Goal: Task Accomplishment & Management: Use online tool/utility

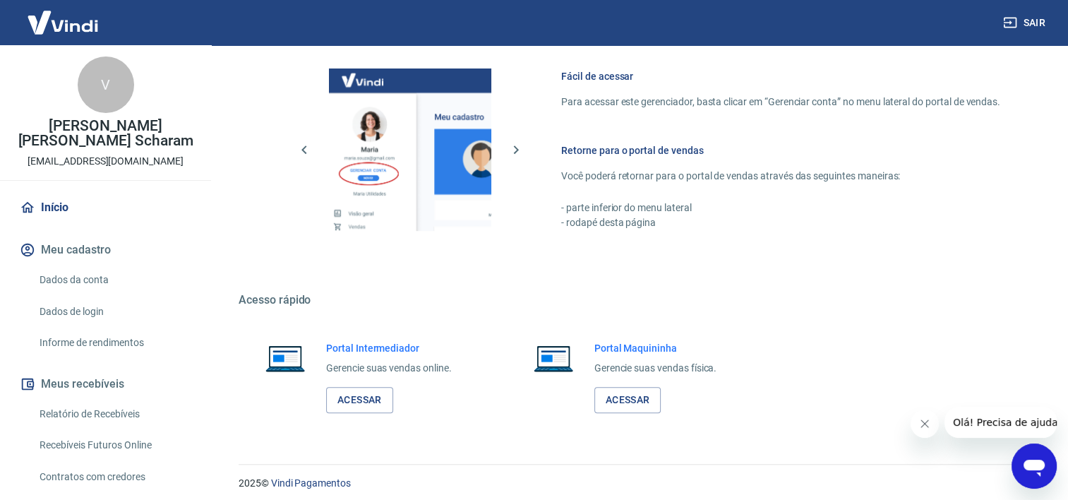
scroll to position [614, 0]
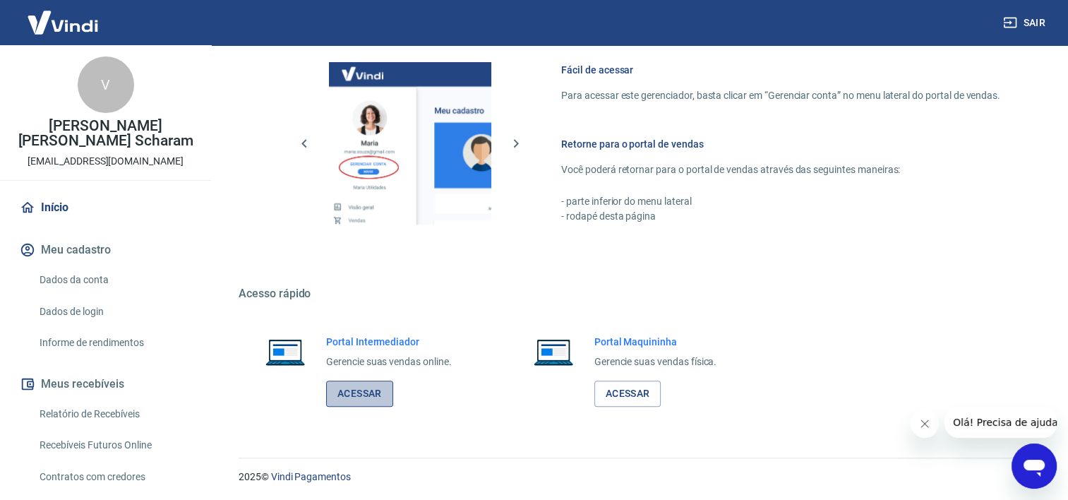
click at [359, 394] on link "Acessar" at bounding box center [359, 394] width 67 height 26
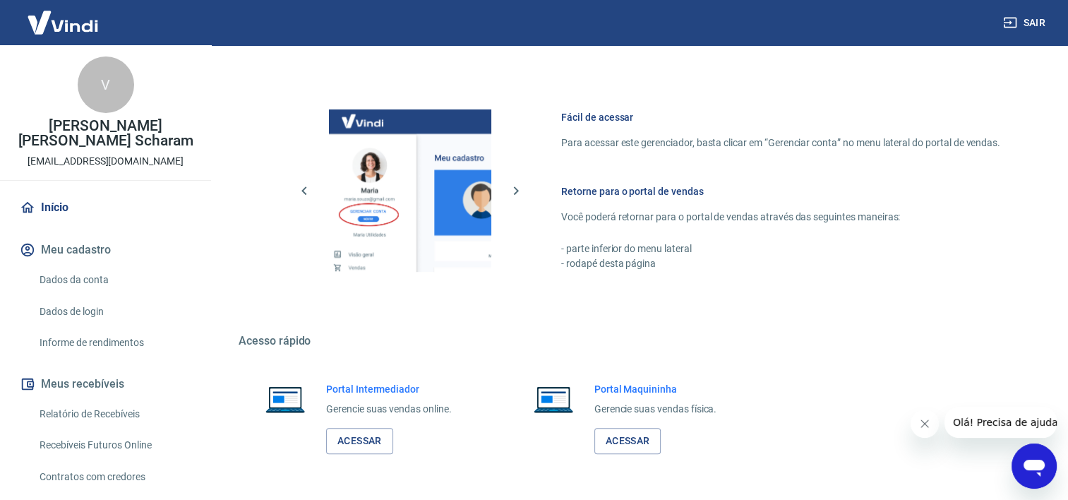
scroll to position [544, 0]
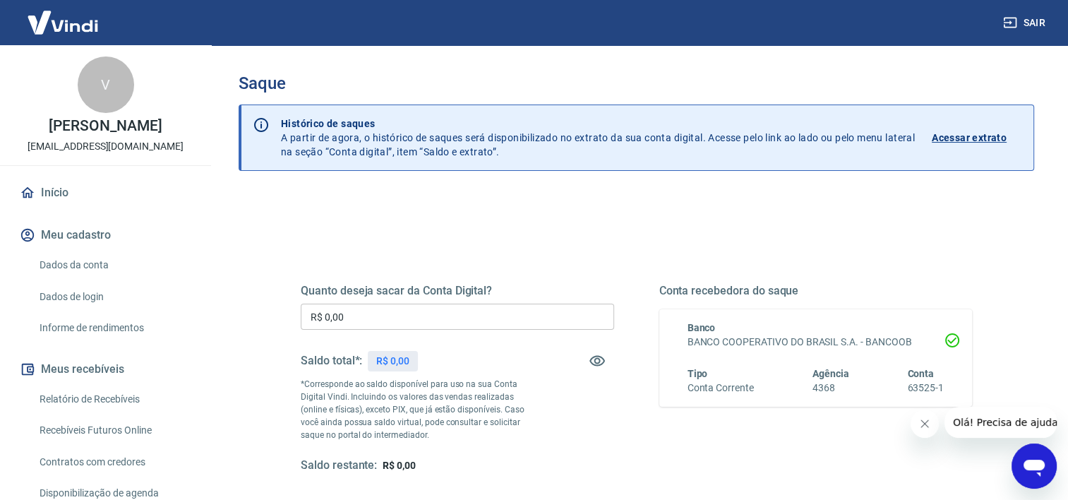
click at [397, 328] on input "R$ 0,00" at bounding box center [457, 317] width 313 height 26
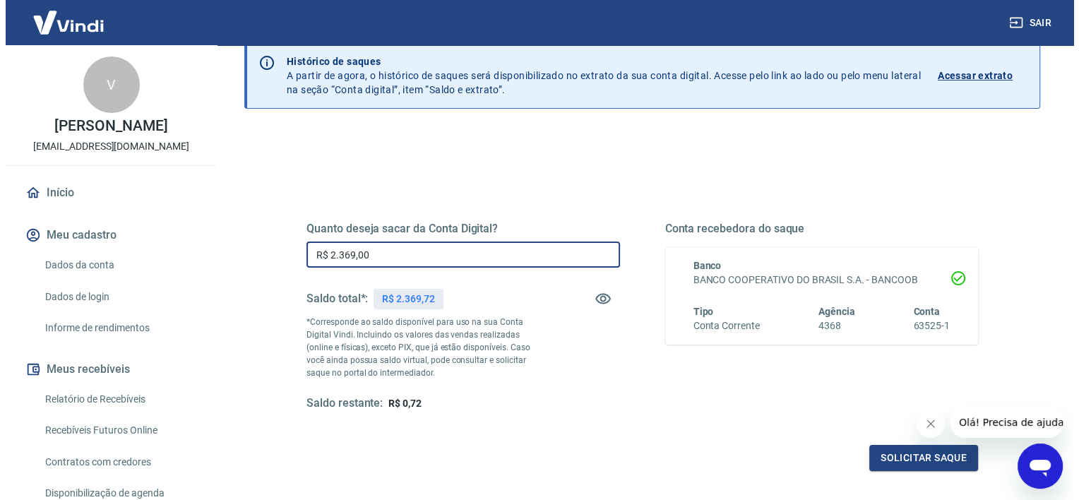
scroll to position [198, 0]
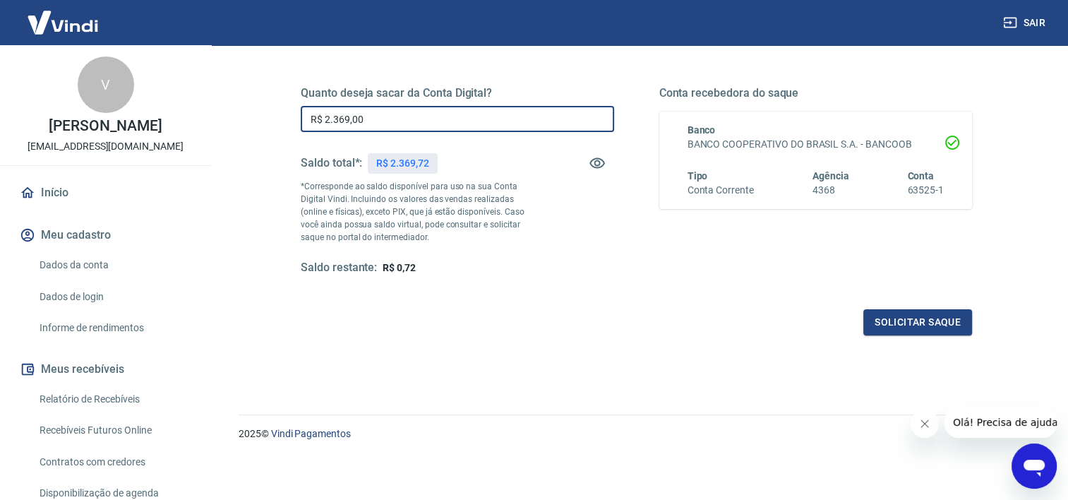
type input "R$ 2.369,00"
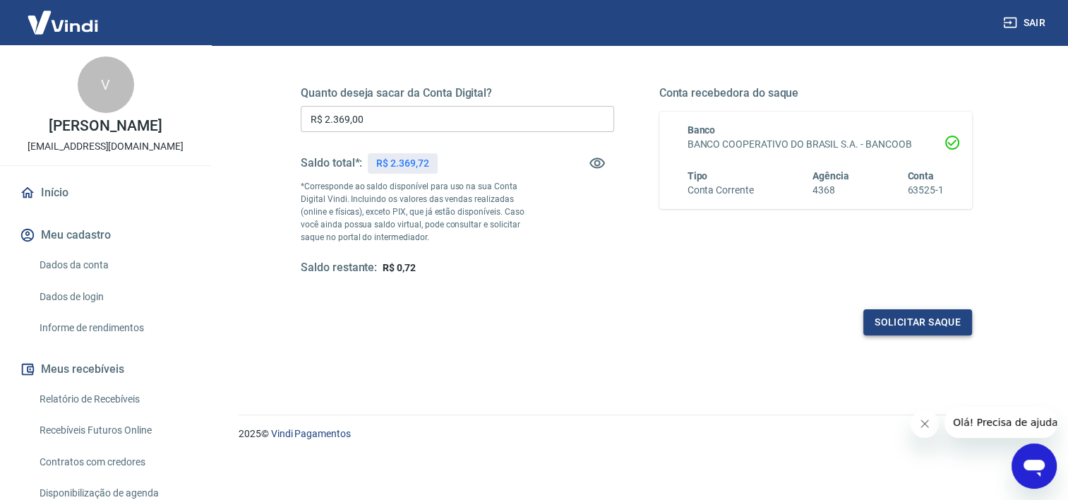
drag, startPoint x: 912, startPoint y: 305, endPoint x: 903, endPoint y: 333, distance: 29.0
click at [906, 323] on div "Quanto deseja sacar da Conta Digital? R$ 2.369,00 ​ Saldo total*: R$ 2.369,72 *…" at bounding box center [636, 193] width 671 height 283
click at [903, 333] on button "Solicitar saque" at bounding box center [917, 322] width 109 height 26
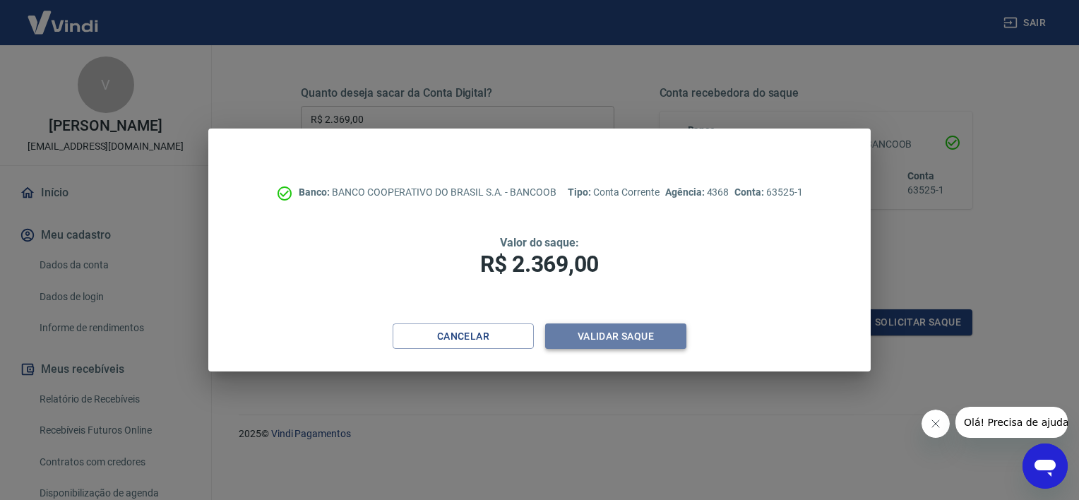
click at [630, 328] on button "Validar saque" at bounding box center [615, 336] width 141 height 26
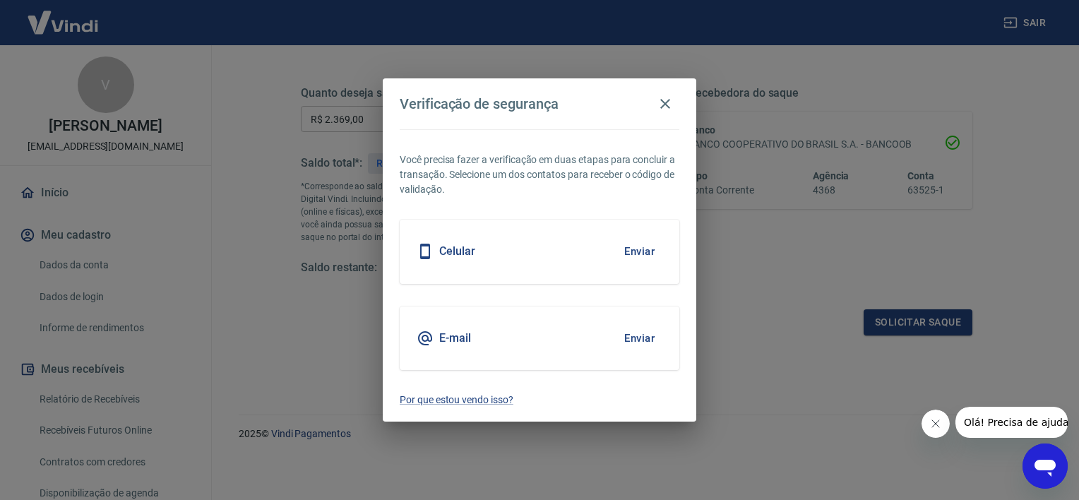
click at [645, 339] on button "Enviar" at bounding box center [639, 338] width 46 height 30
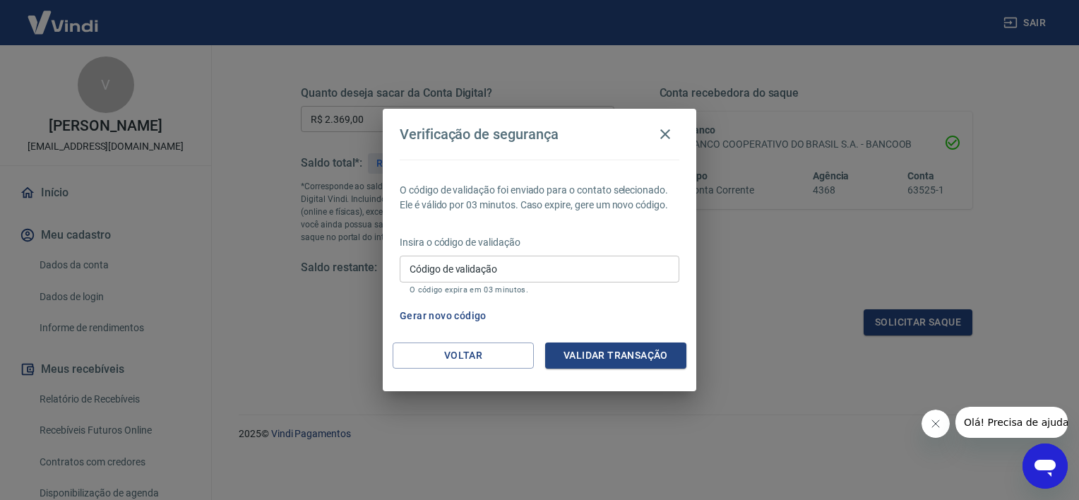
click at [558, 270] on input "Código de validação" at bounding box center [540, 269] width 280 height 26
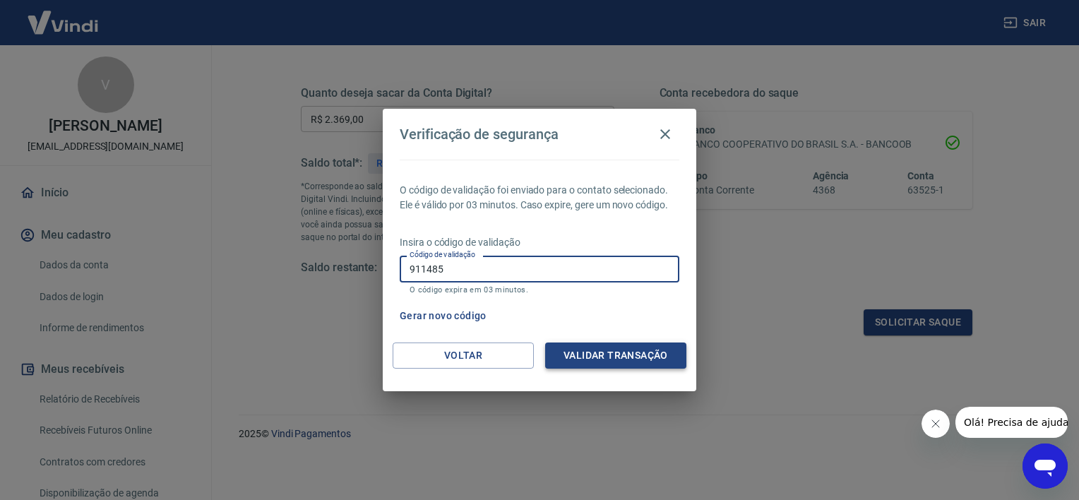
type input "911485"
click at [652, 358] on button "Validar transação" at bounding box center [615, 355] width 141 height 26
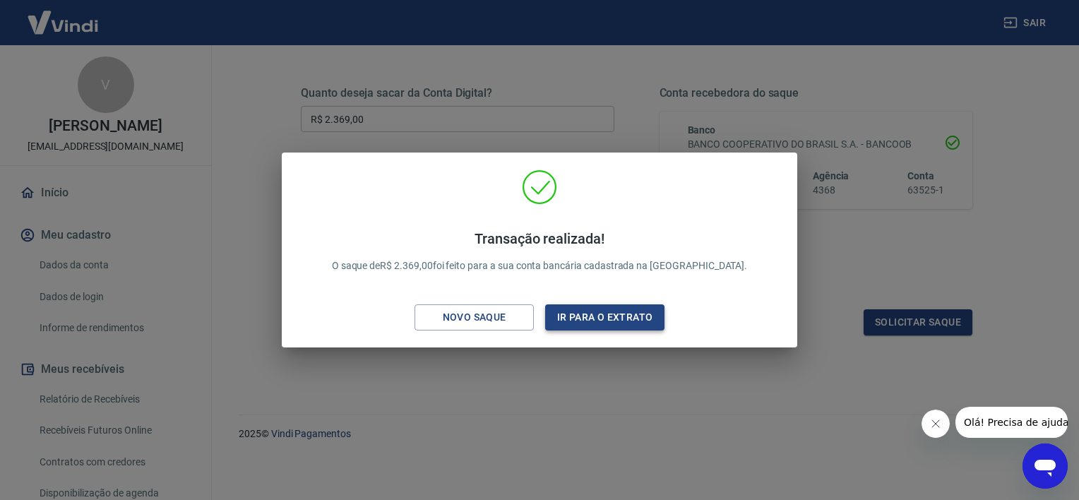
click at [578, 319] on button "Ir para o extrato" at bounding box center [604, 317] width 119 height 26
